Goal: Information Seeking & Learning: Learn about a topic

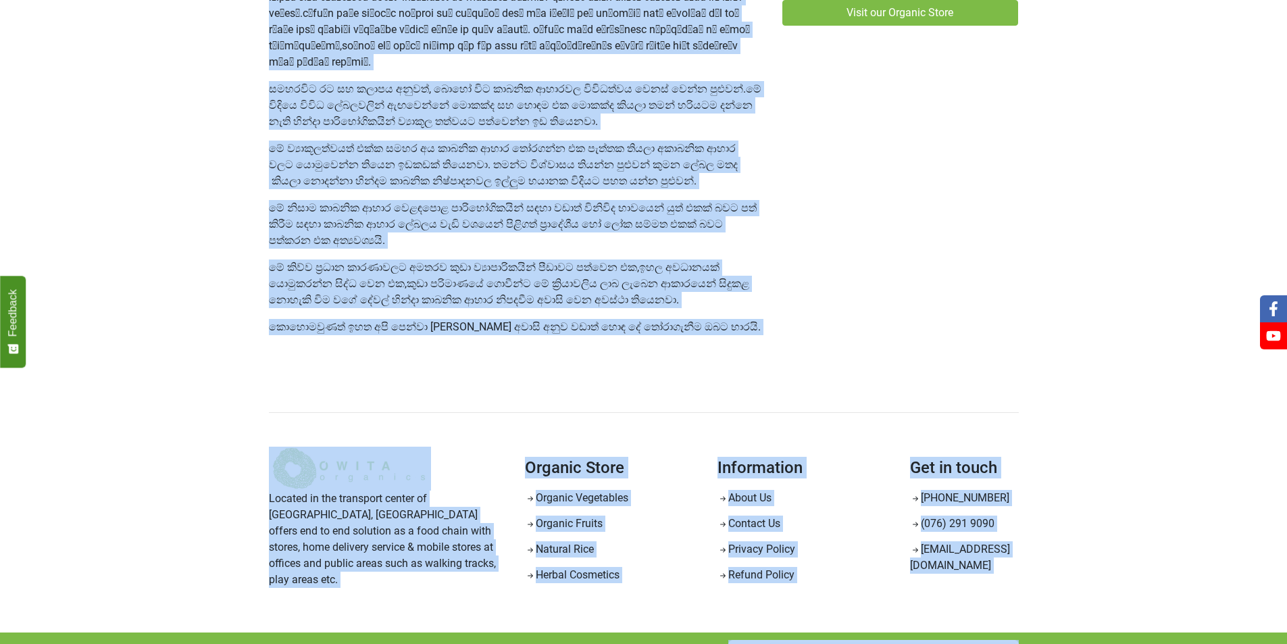
scroll to position [1929, 0]
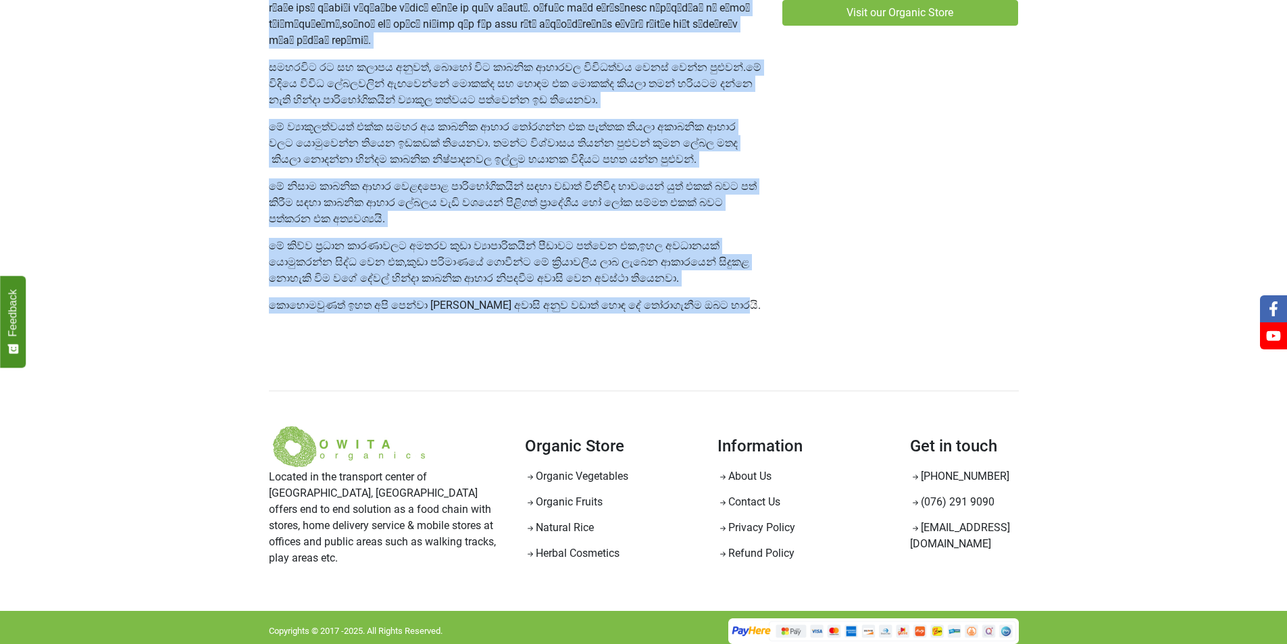
drag, startPoint x: 270, startPoint y: 266, endPoint x: 695, endPoint y: 322, distance: 428.1
copy div "lාipිd siාa cිad elුs්do්eේ tාinිu lොeිdැmේ al්en a්‍miිvීq්n exුuූlab n්‍al ex…"
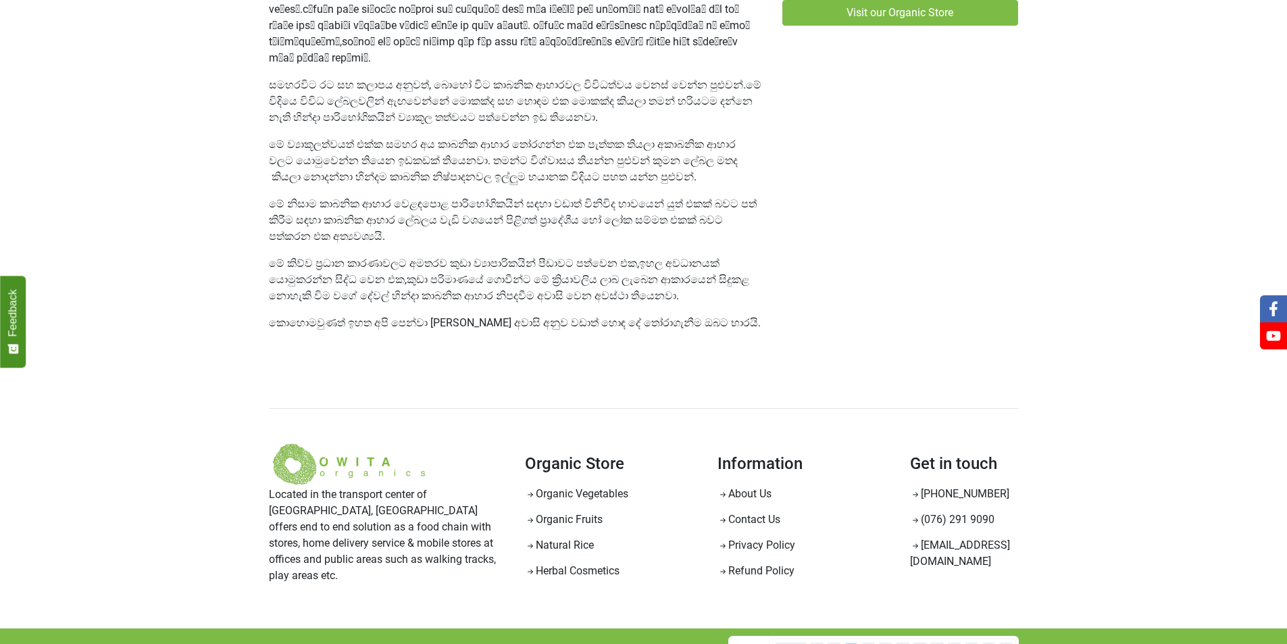
scroll to position [1929, 0]
